Goal: Task Accomplishment & Management: Complete application form

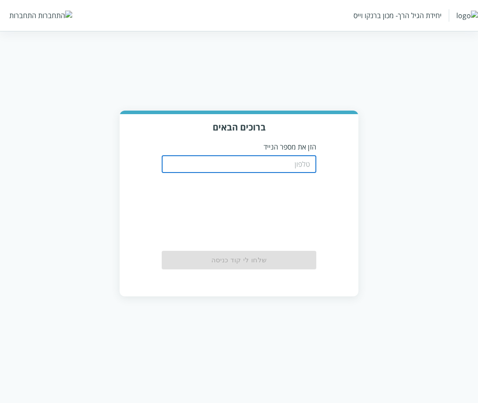
click at [281, 165] on input "tel" at bounding box center [239, 164] width 155 height 18
paste input "0504155555"
type input "0504155551"
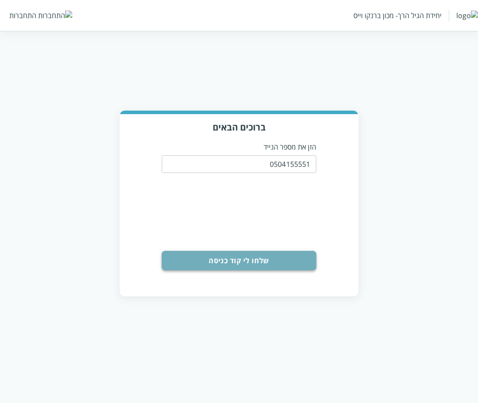
drag, startPoint x: 251, startPoint y: 221, endPoint x: 255, endPoint y: 263, distance: 41.8
click at [255, 263] on button "שלחו לי קוד כניסה" at bounding box center [239, 260] width 155 height 19
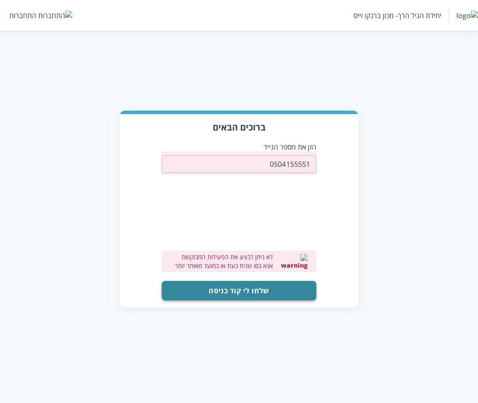
click at [242, 289] on button "שלחו לי קוד כניסה" at bounding box center [239, 290] width 155 height 19
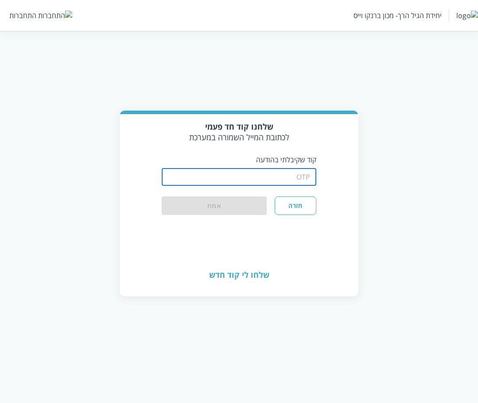
click at [267, 176] on input "string" at bounding box center [239, 177] width 155 height 18
type input "1234"
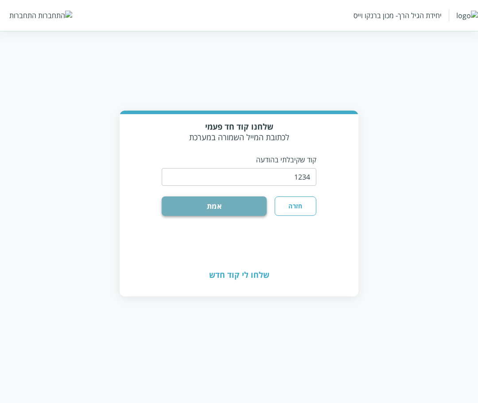
click at [252, 206] on button "אמת" at bounding box center [214, 206] width 105 height 19
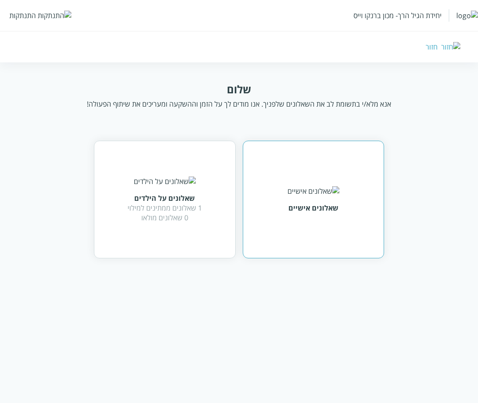
click at [319, 194] on img at bounding box center [313, 191] width 52 height 10
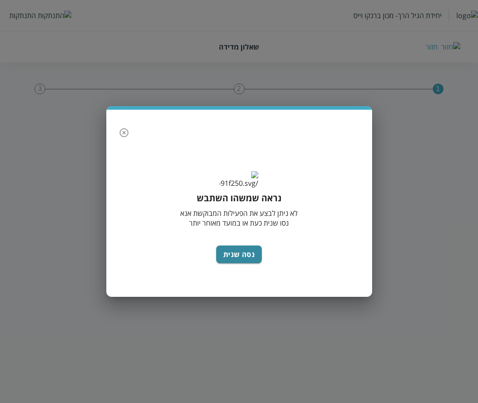
click at [120, 128] on icon "button" at bounding box center [124, 132] width 9 height 9
